Goal: Navigation & Orientation: Find specific page/section

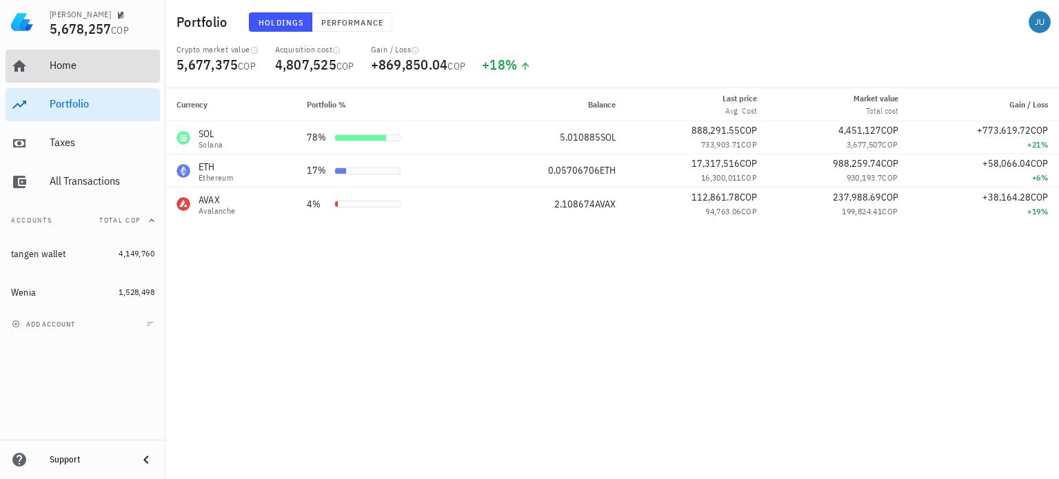
click at [64, 62] on div "Home" at bounding box center [102, 65] width 105 height 13
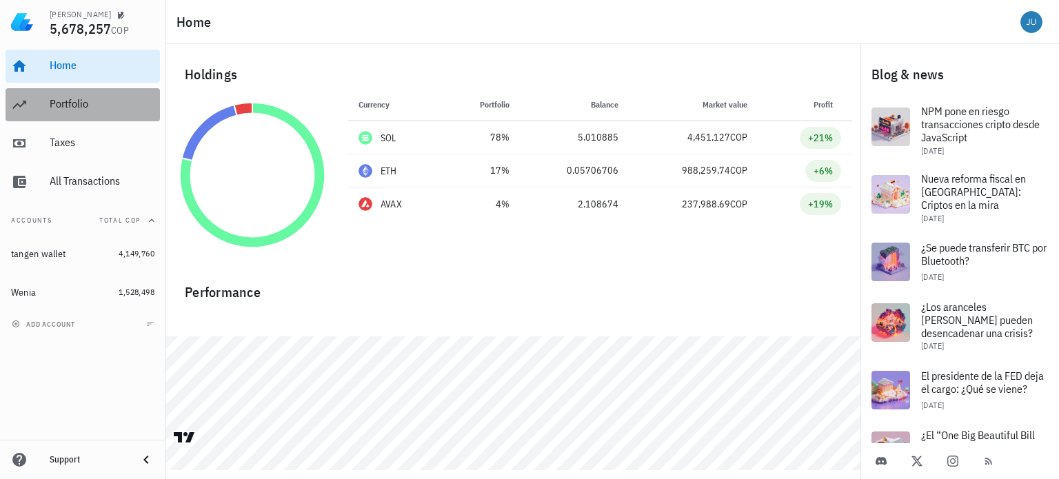
click at [61, 102] on div "Portfolio" at bounding box center [102, 103] width 105 height 13
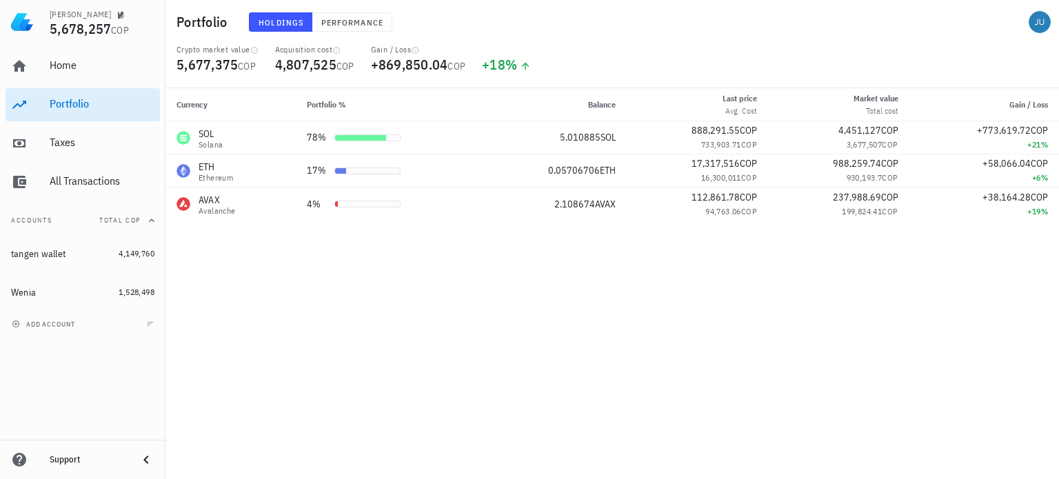
click at [376, 256] on div "Currency Portfolio % Balance Last price Avg. Cost Market value Total cost Gain …" at bounding box center [611, 283] width 893 height 391
